Goal: Transaction & Acquisition: Subscribe to service/newsletter

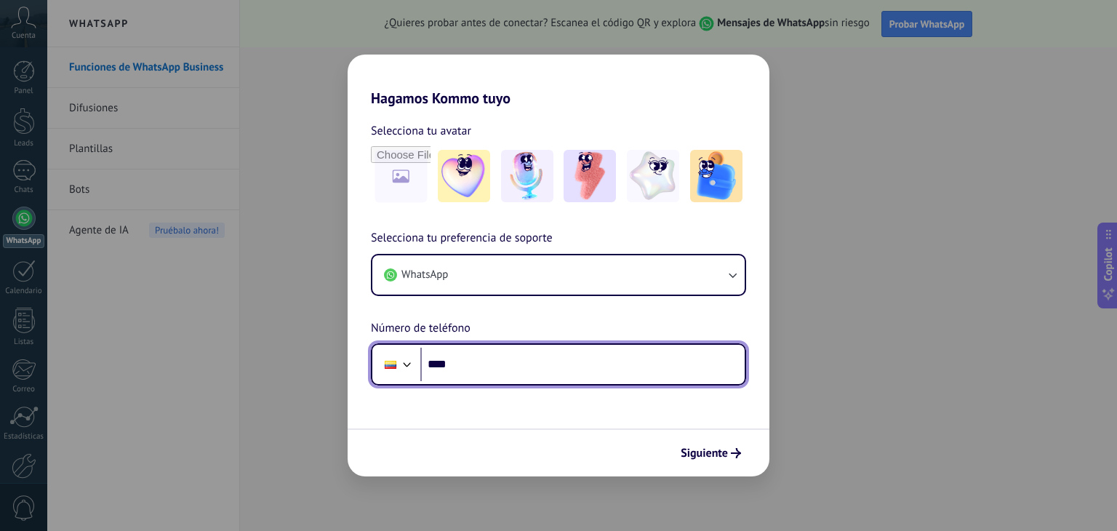
click at [518, 364] on input "****" at bounding box center [582, 364] width 324 height 33
type input "**********"
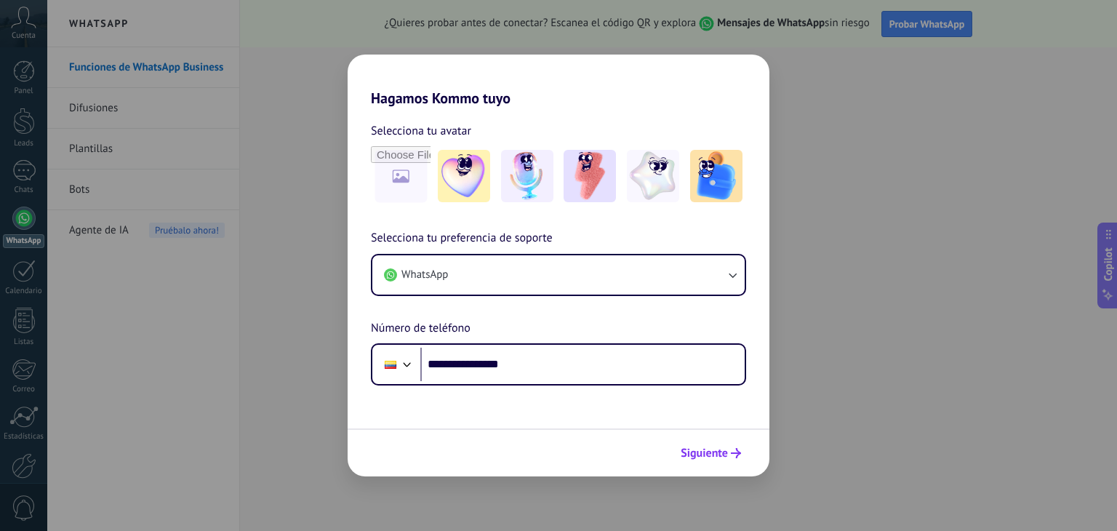
click at [716, 455] on span "Siguiente" at bounding box center [704, 453] width 47 height 10
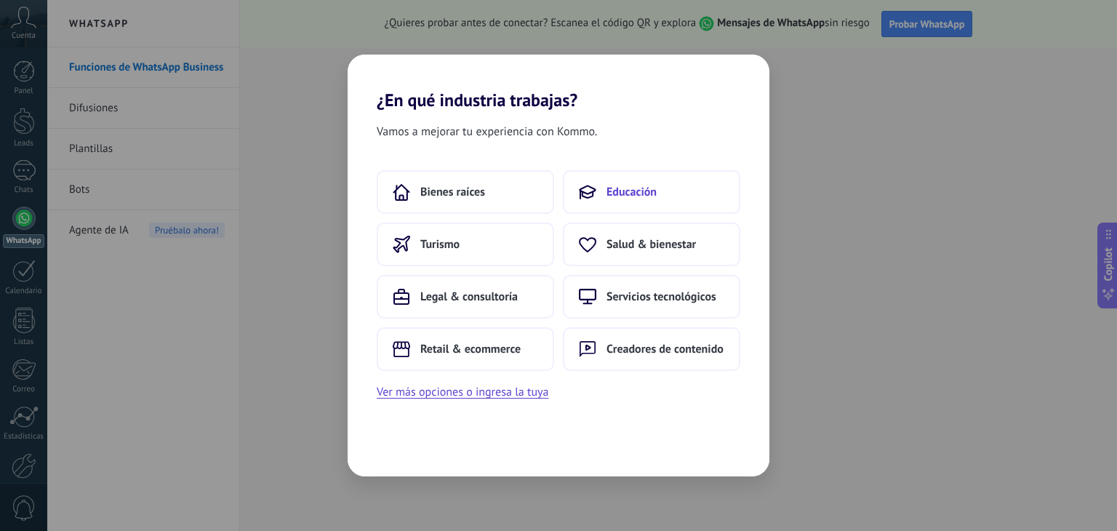
click at [626, 193] on span "Educación" at bounding box center [632, 192] width 50 height 15
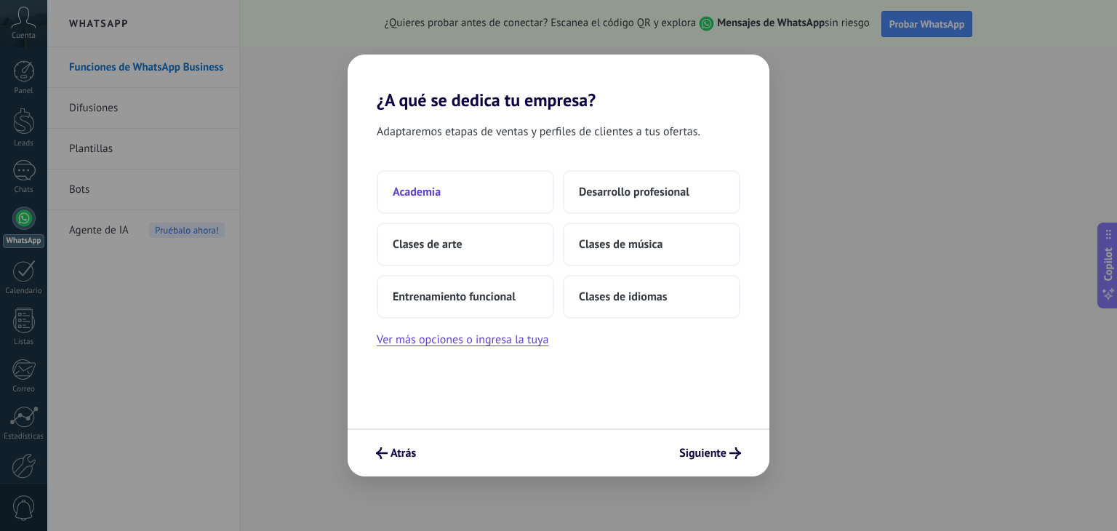
click at [499, 195] on button "Academia" at bounding box center [465, 192] width 177 height 44
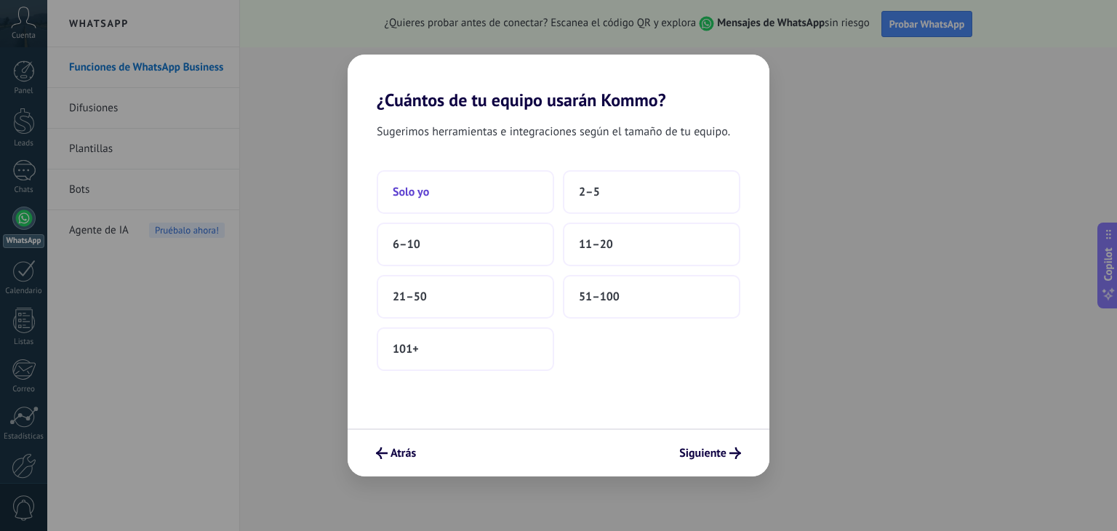
click at [478, 196] on button "Solo yo" at bounding box center [465, 192] width 177 height 44
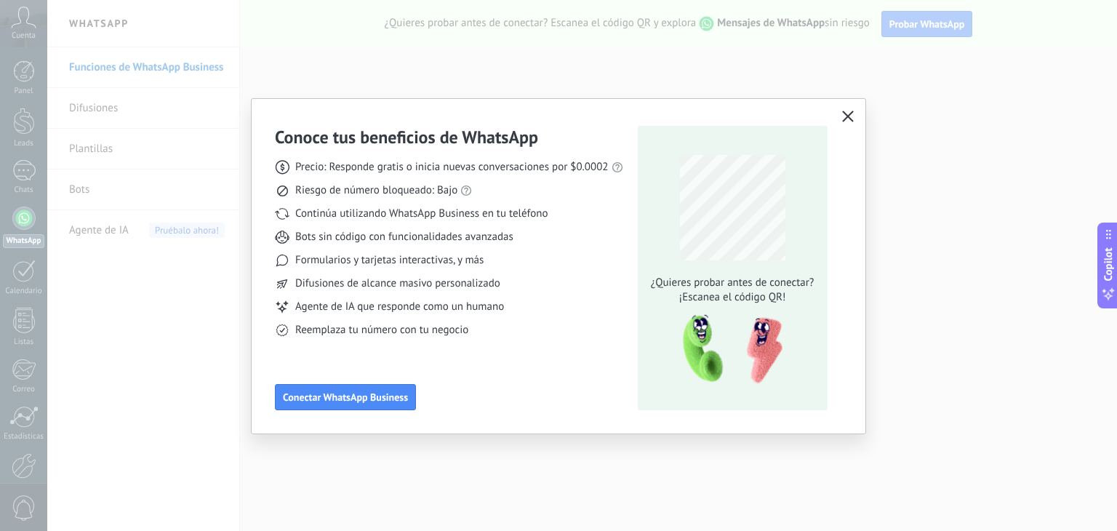
click at [849, 115] on icon "button" at bounding box center [848, 117] width 12 height 12
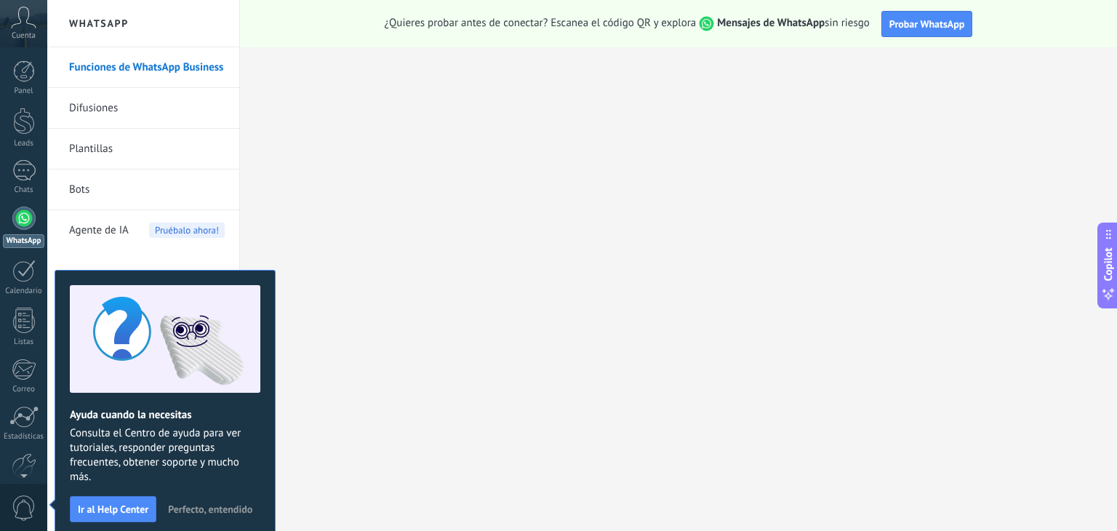
click at [234, 511] on span "Perfecto, entendido" at bounding box center [210, 509] width 84 height 10
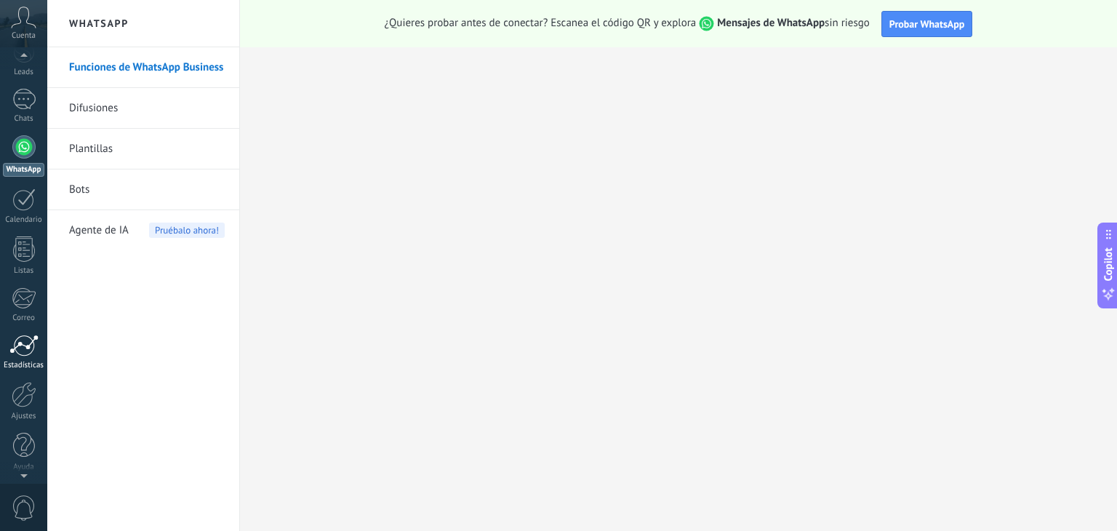
scroll to position [73, 0]
click at [23, 397] on div at bounding box center [24, 392] width 25 height 25
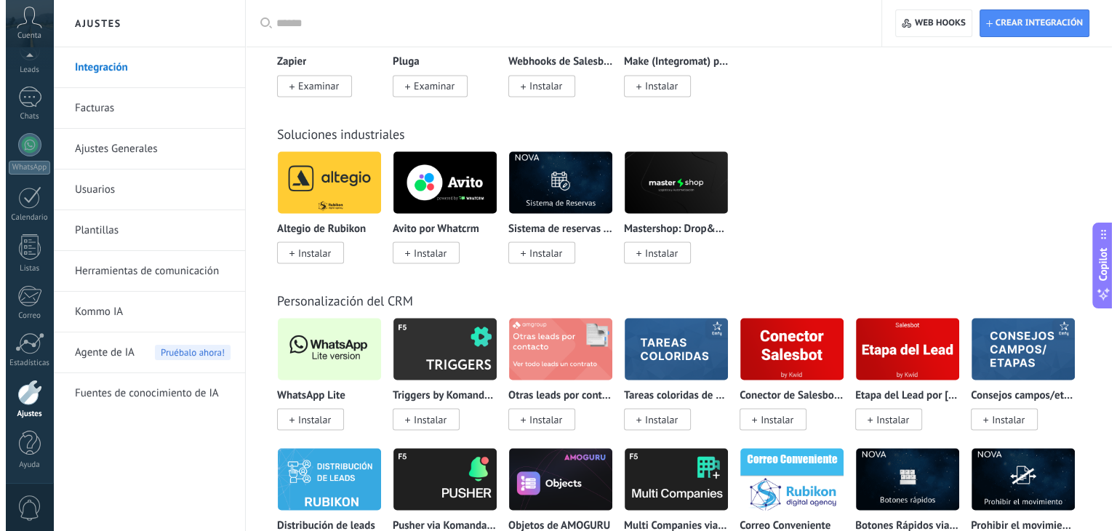
scroll to position [2691, 0]
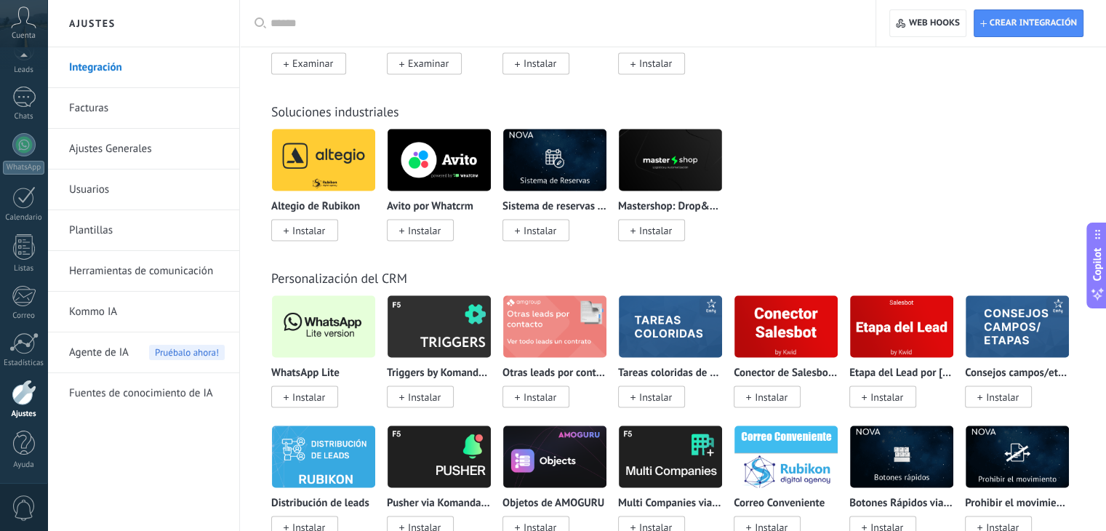
click at [323, 335] on img at bounding box center [323, 326] width 103 height 71
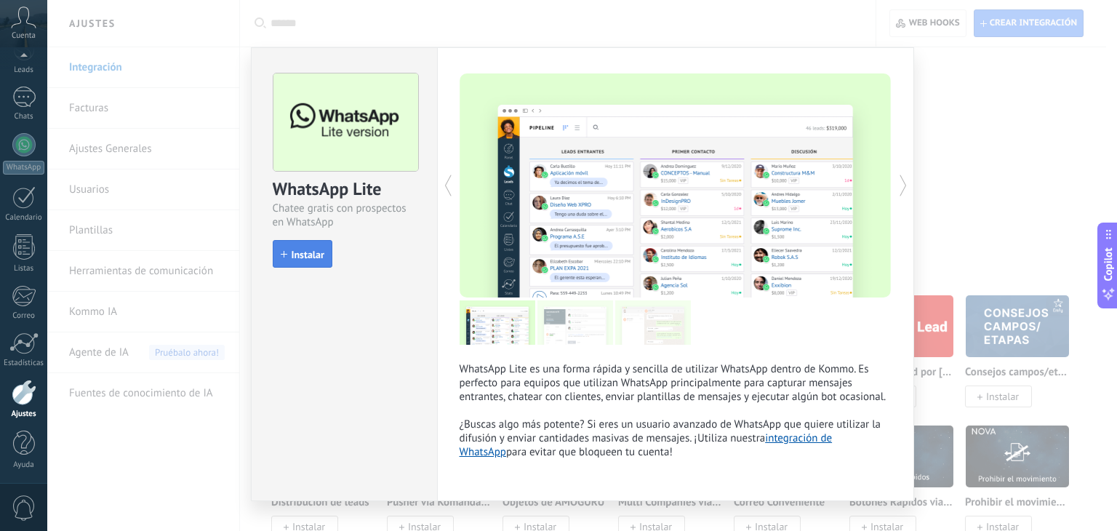
click at [300, 257] on span "Instalar" at bounding box center [308, 254] width 33 height 10
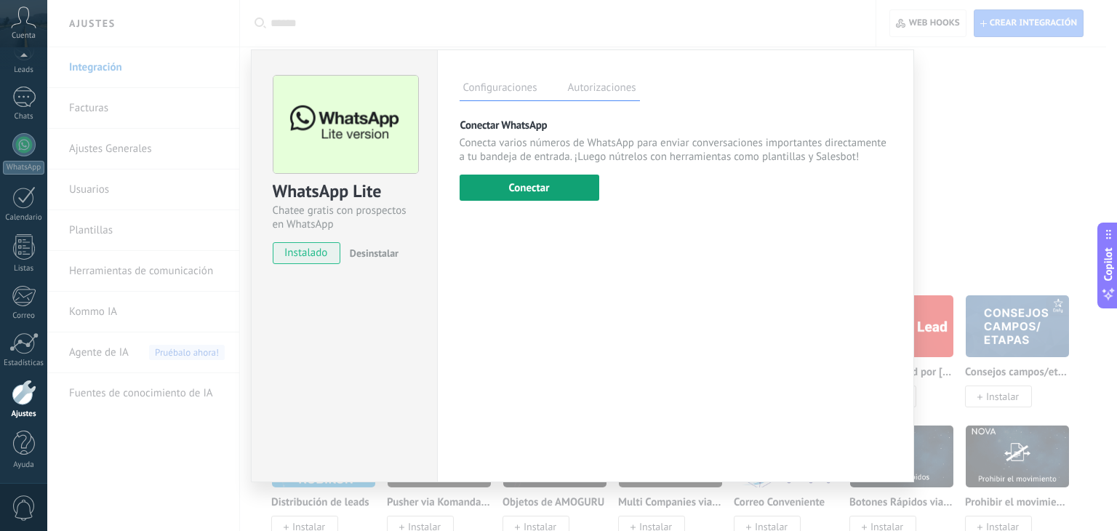
click at [524, 192] on button "Conectar" at bounding box center [530, 188] width 140 height 26
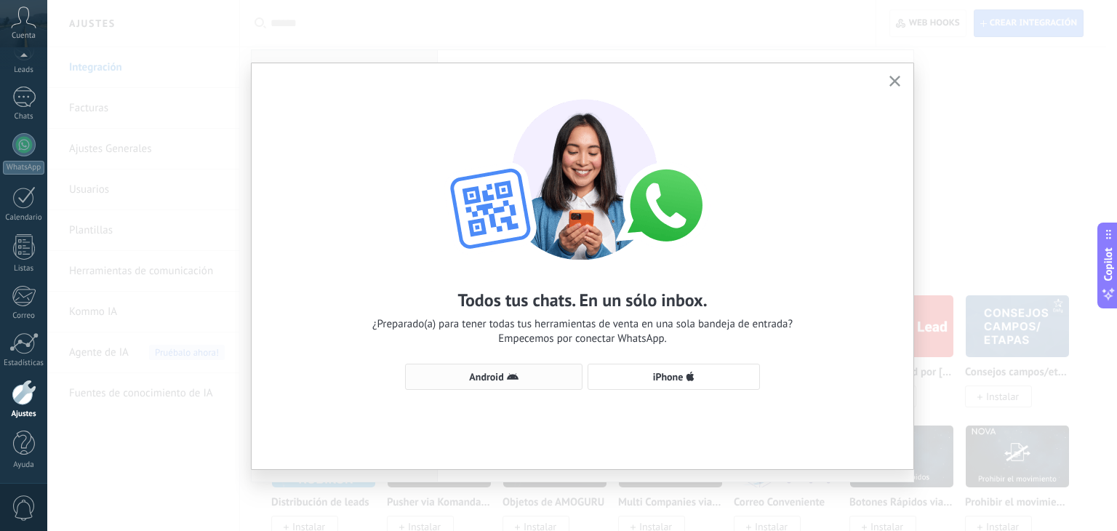
click at [489, 376] on span "Android" at bounding box center [486, 377] width 34 height 10
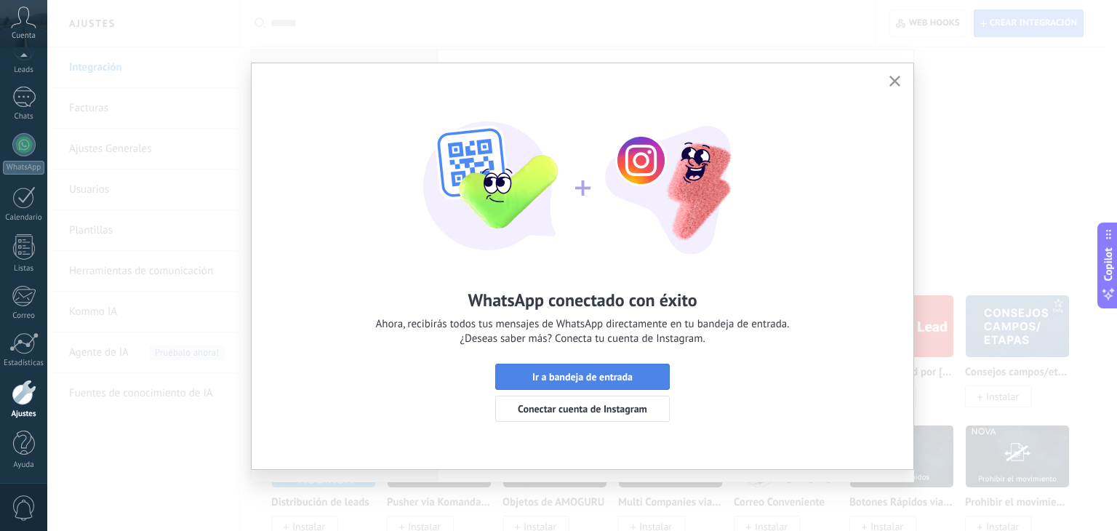
click at [575, 377] on span "Ir a bandeja de entrada" at bounding box center [582, 377] width 100 height 10
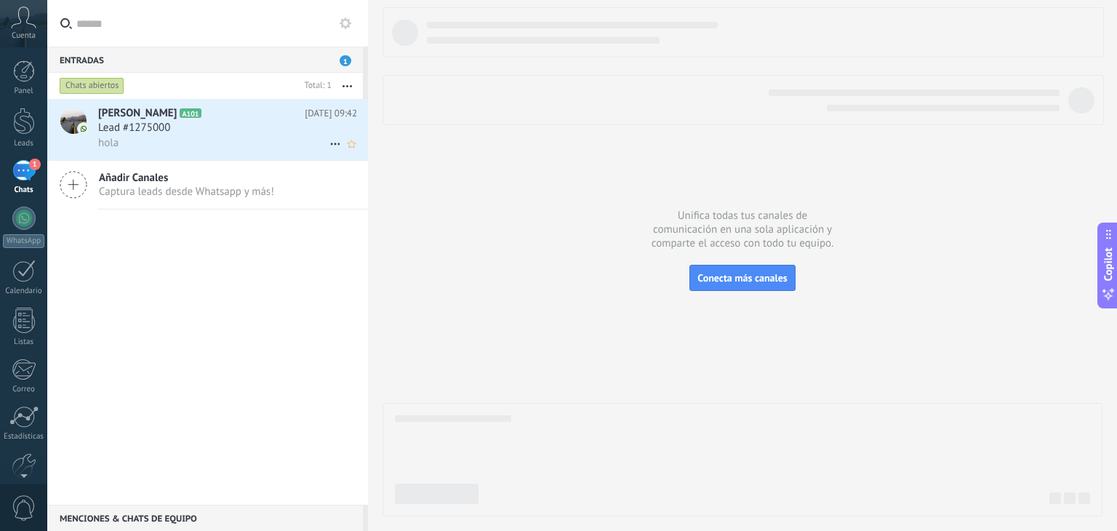
click at [214, 140] on div "hola" at bounding box center [227, 142] width 259 height 15
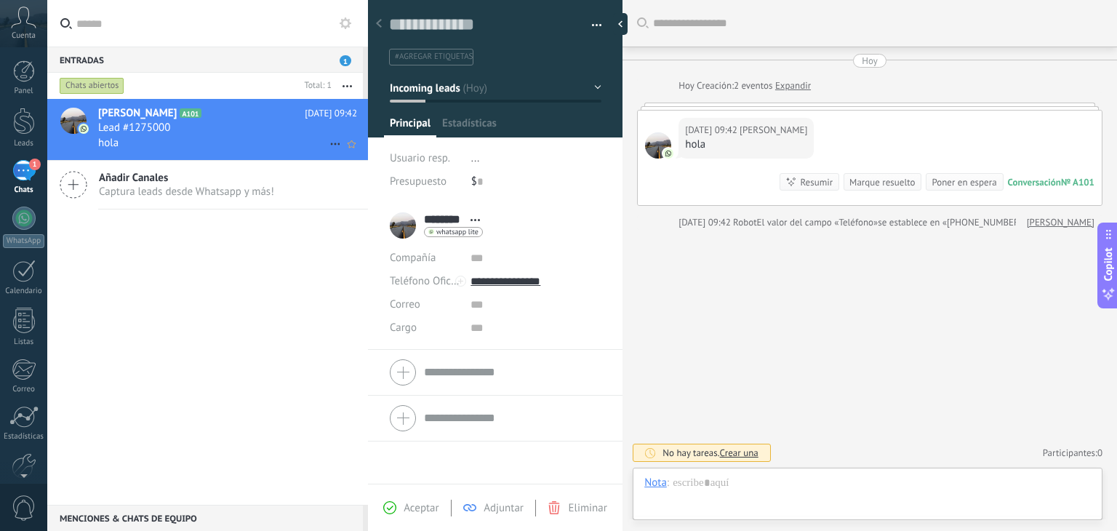
scroll to position [21, 0]
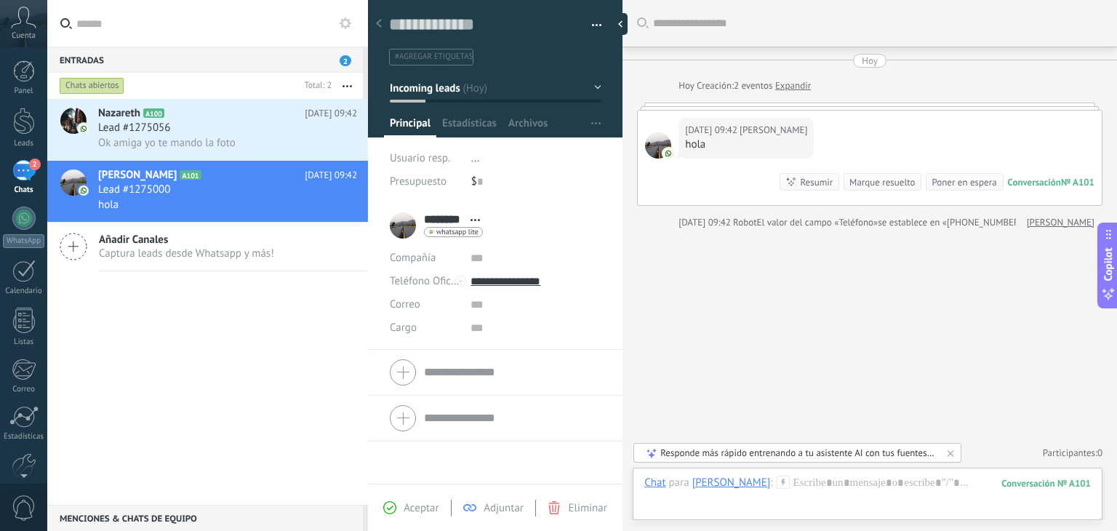
click at [838, 305] on div "Buscar Carga más [DATE] [DATE] Creación: 2 eventos Expandir [DATE] 09:42 [PERSO…" at bounding box center [870, 265] width 495 height 531
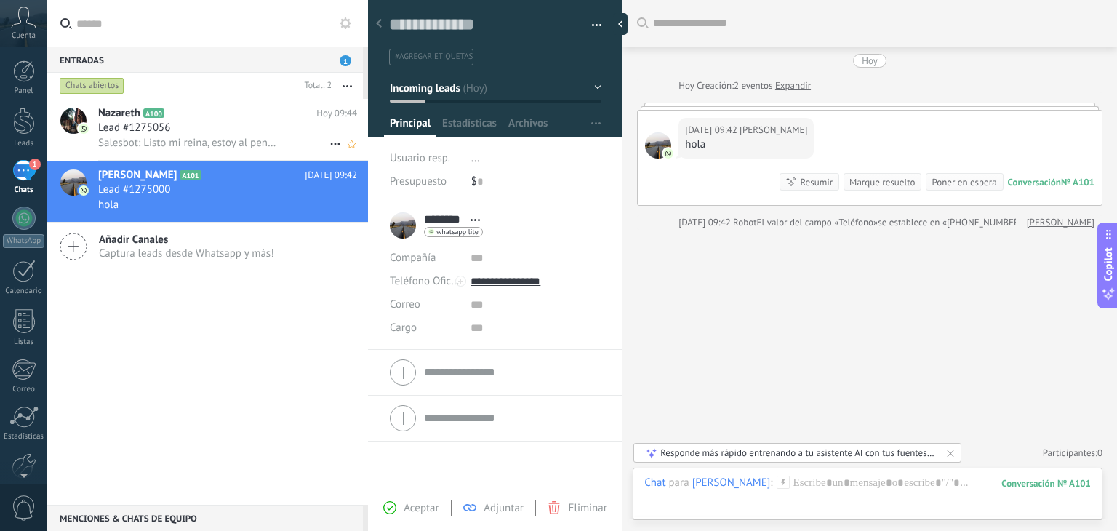
click at [162, 128] on span "Lead #1275056" at bounding box center [134, 128] width 72 height 15
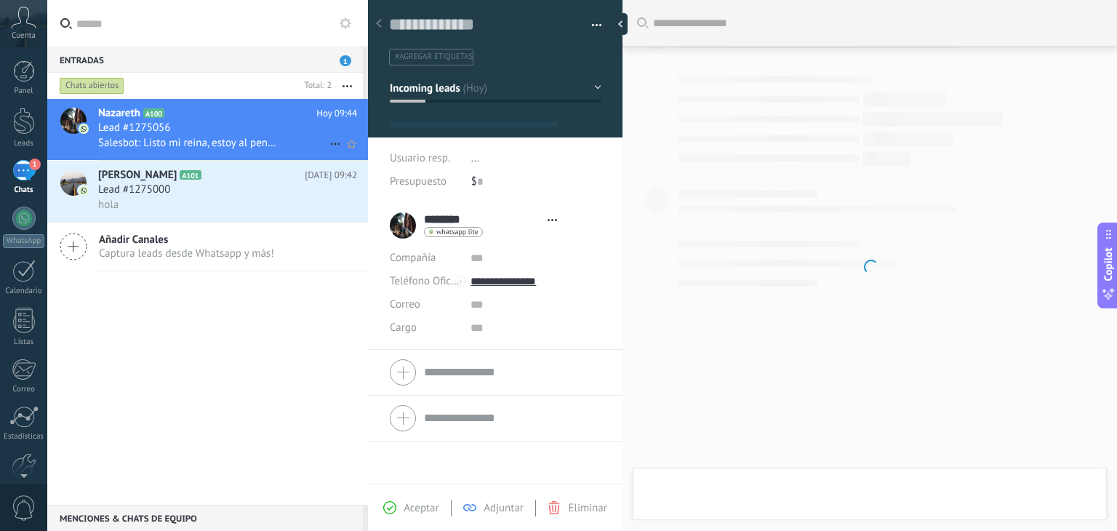
type textarea "**********"
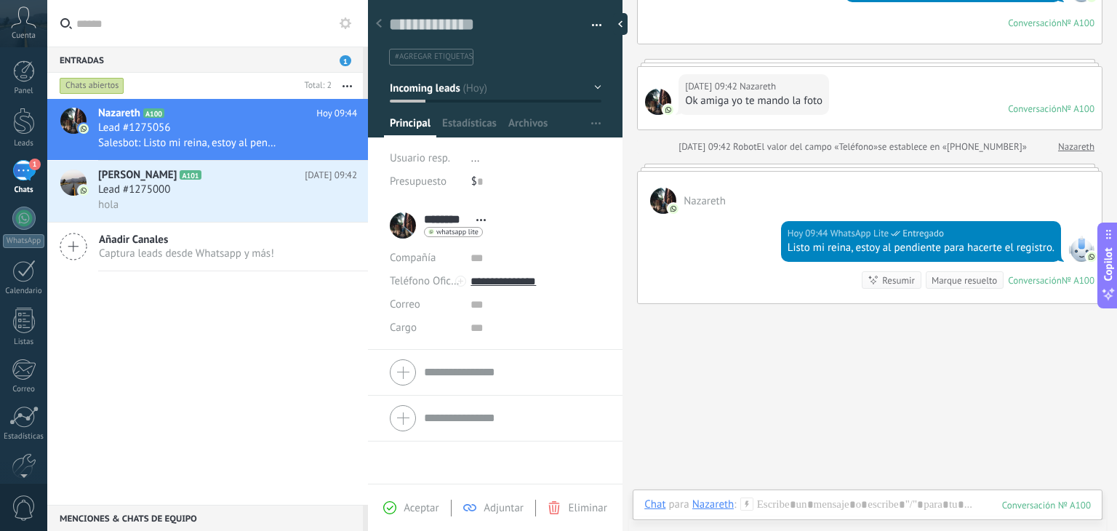
scroll to position [337, 0]
